Goal: Task Accomplishment & Management: Use online tool/utility

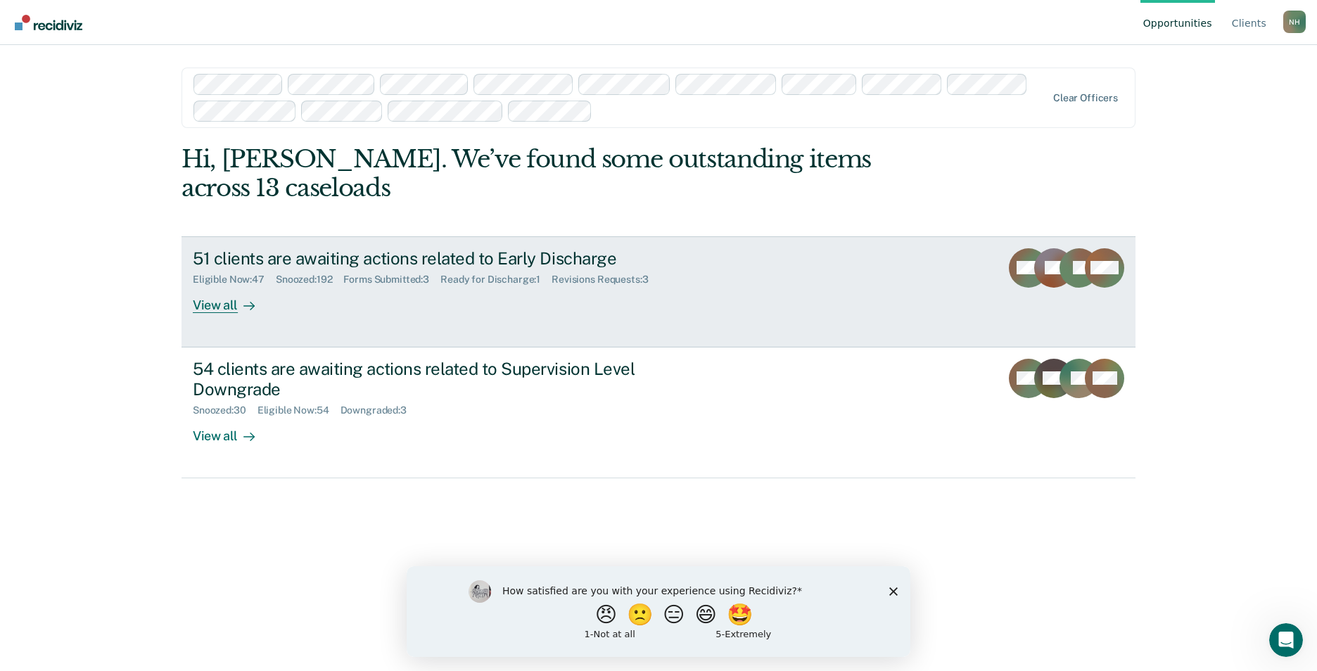
click at [442, 253] on div "51 clients are awaiting actions related to Early Discharge" at bounding box center [440, 258] width 494 height 20
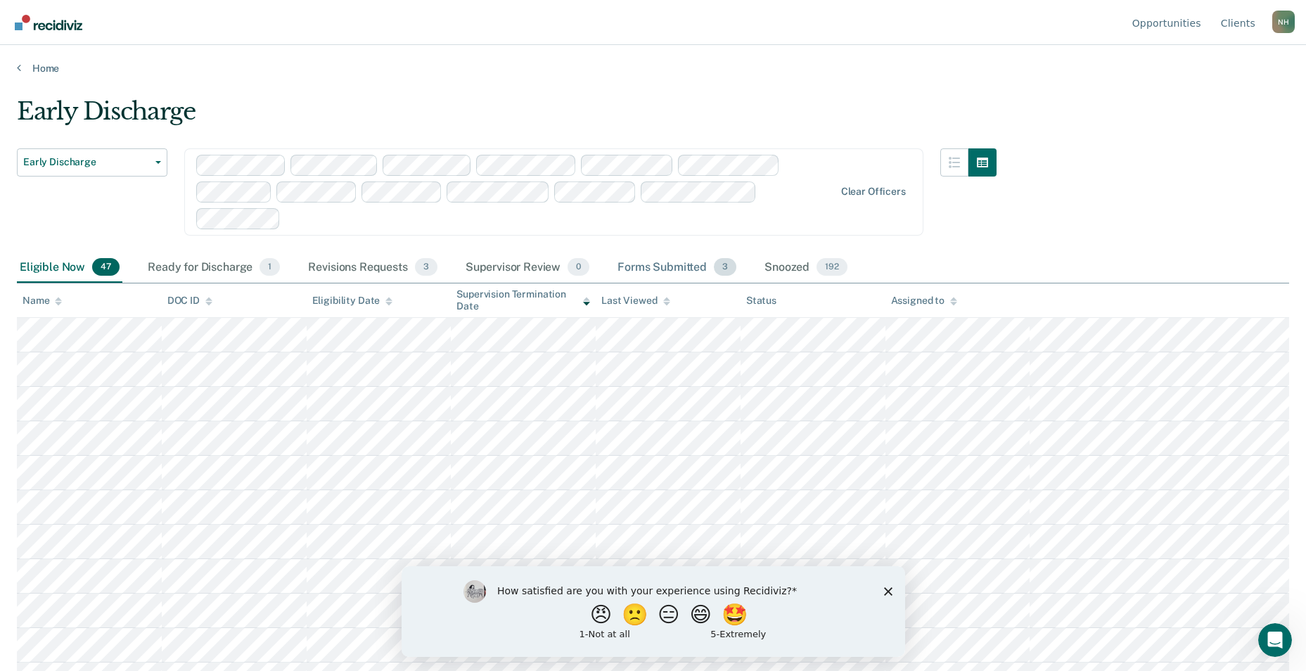
click at [678, 265] on div "Forms Submitted 3" at bounding box center [677, 268] width 125 height 31
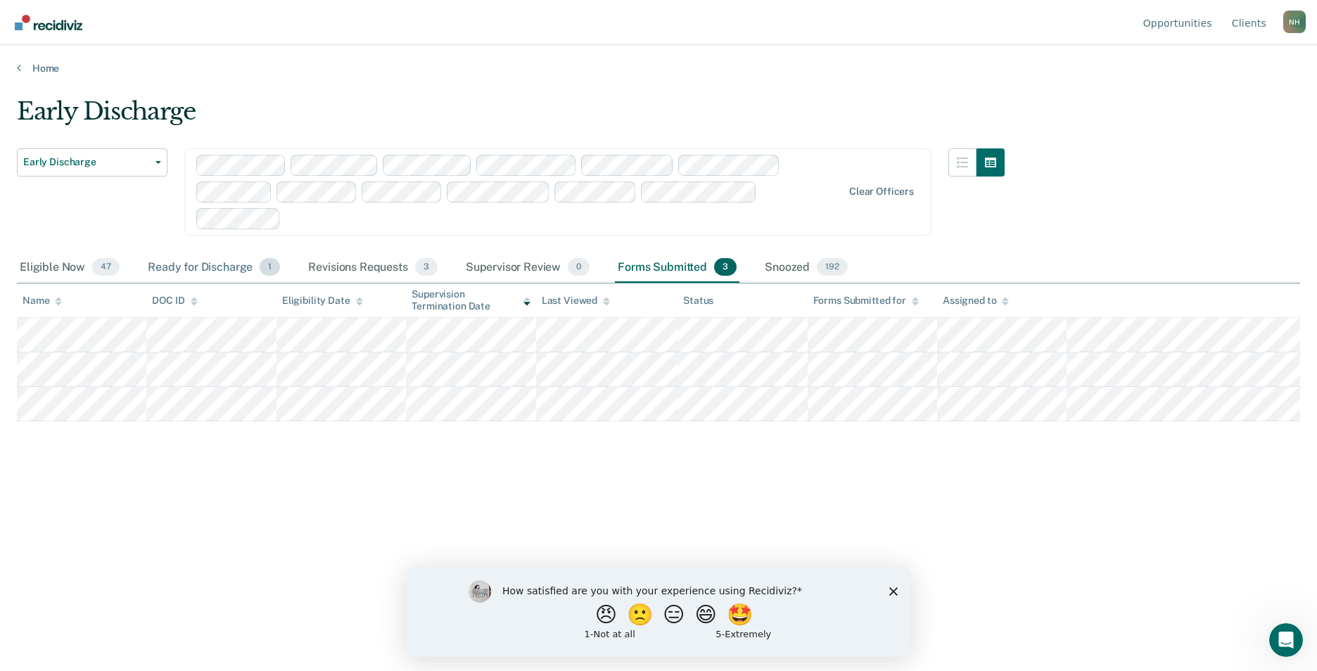
click at [224, 263] on div "Ready for Discharge 1" at bounding box center [214, 268] width 138 height 31
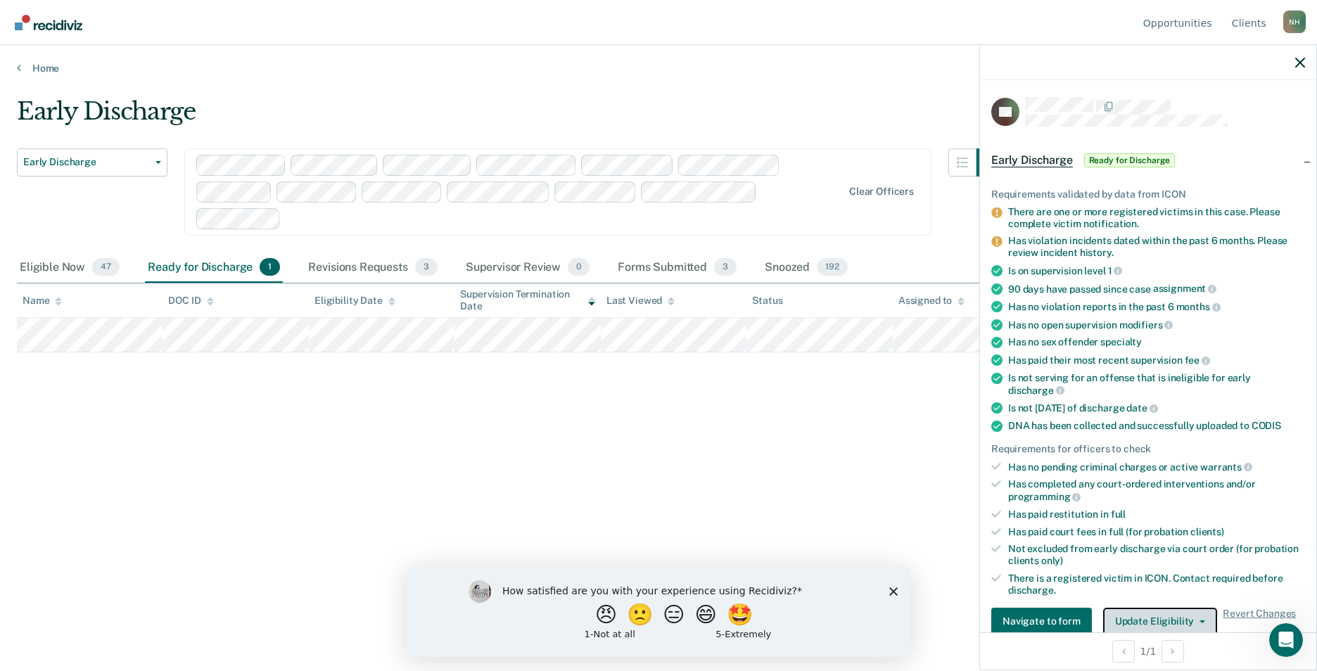
click at [1199, 616] on button "Update Eligibility" at bounding box center [1160, 622] width 114 height 28
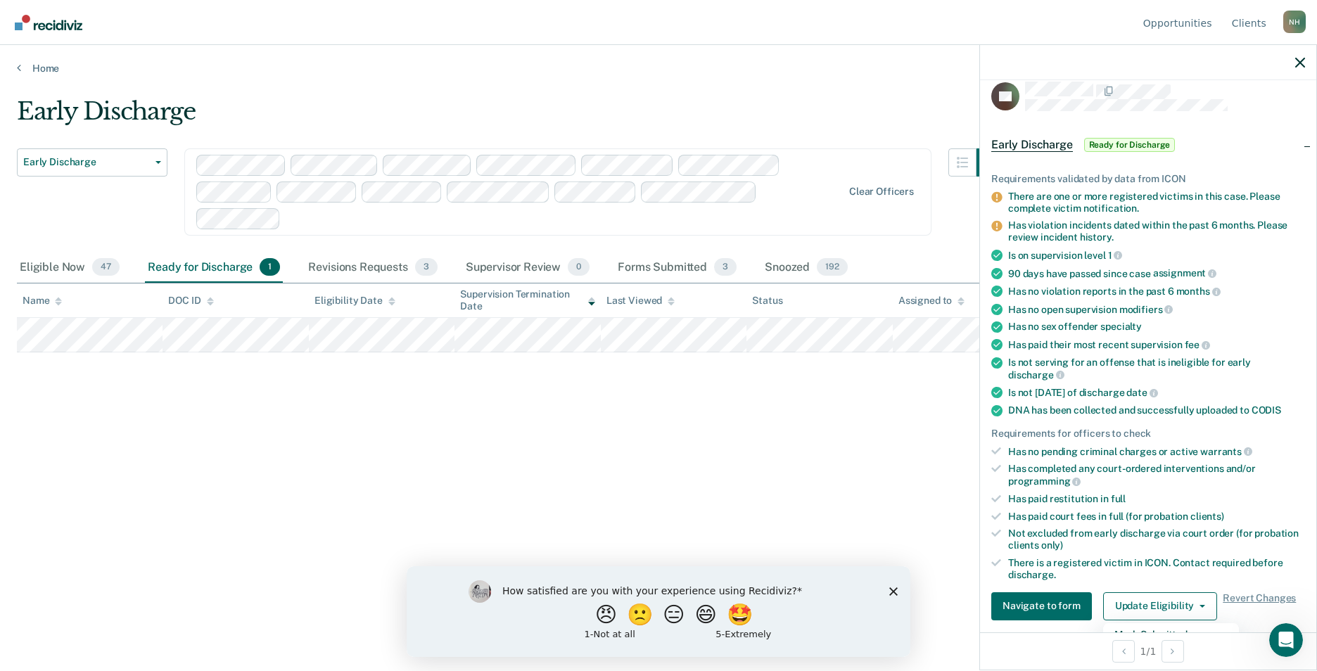
click at [715, 461] on div "Early Discharge Early Discharge Early Discharge Supervision Level Downgrade Cle…" at bounding box center [658, 331] width 1283 height 469
click at [220, 266] on div "Ready for Discharge 1" at bounding box center [214, 268] width 138 height 31
